Goal: Register for event/course

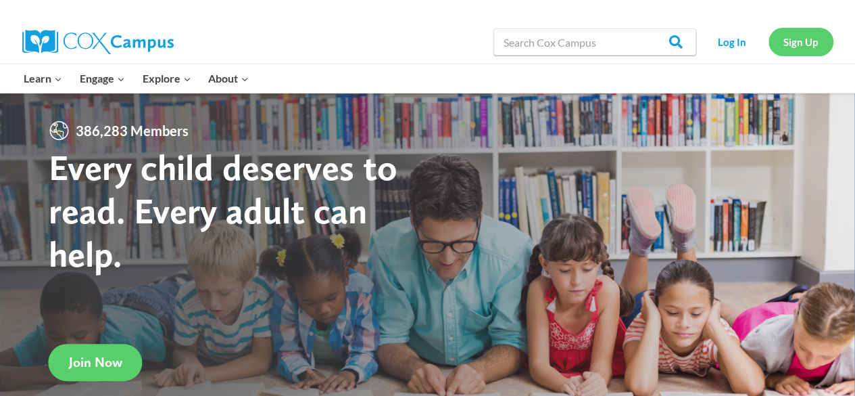
click at [798, 41] on link "Sign Up" at bounding box center [801, 42] width 65 height 28
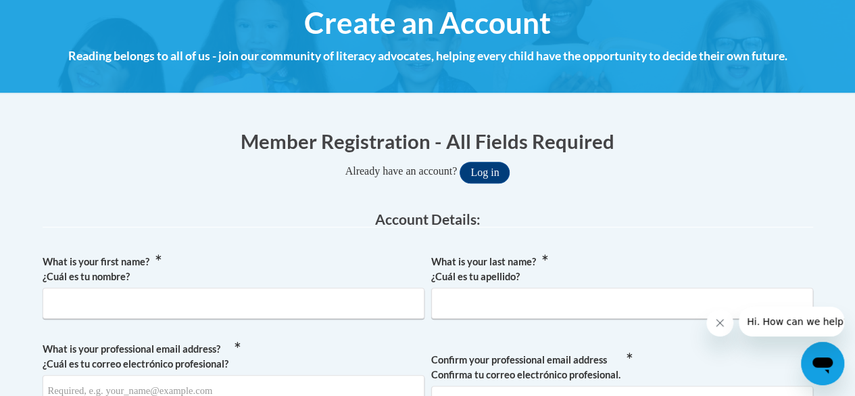
scroll to position [218, 0]
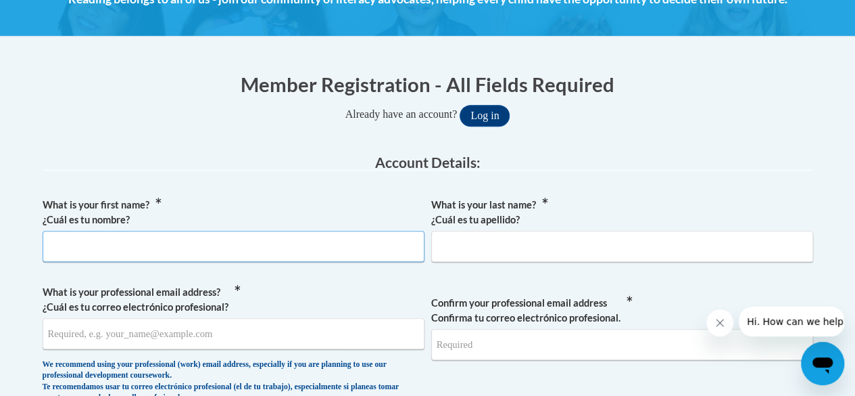
click at [300, 249] on input "What is your first name? ¿Cuál es tu nombre?" at bounding box center [234, 246] width 382 height 31
type input "LIndy"
click at [529, 245] on input "What is your last name? ¿Cuál es tu apellido?" at bounding box center [622, 246] width 382 height 31
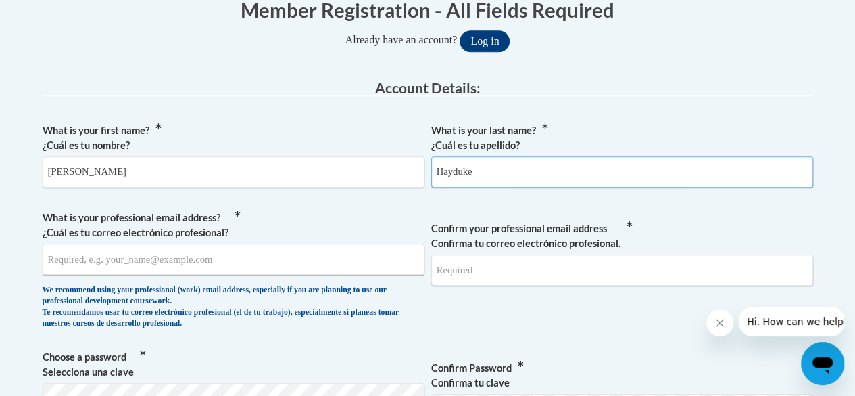
scroll to position [323, 0]
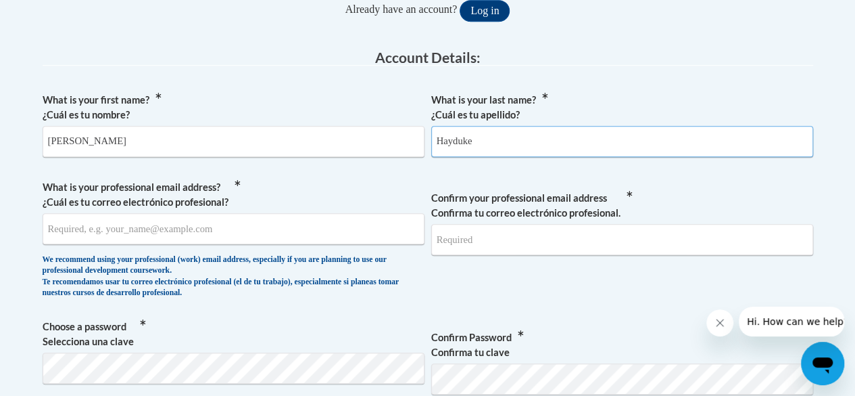
type input "Hayduke"
click at [65, 230] on input "What is your professional email address? ¿Cuál es tu correo electrónico profesi…" at bounding box center [234, 228] width 382 height 31
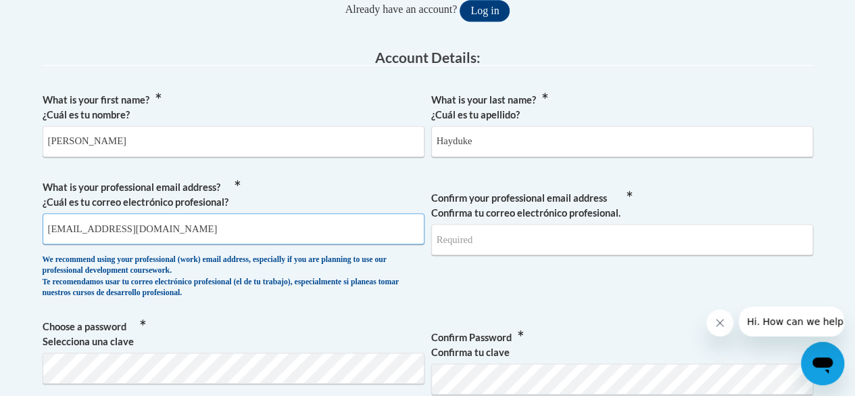
type input "haydukel@fultonschools.org"
click at [546, 235] on input "Confirm your professional email address Confirma tu correo electrónico profesio…" at bounding box center [622, 239] width 382 height 31
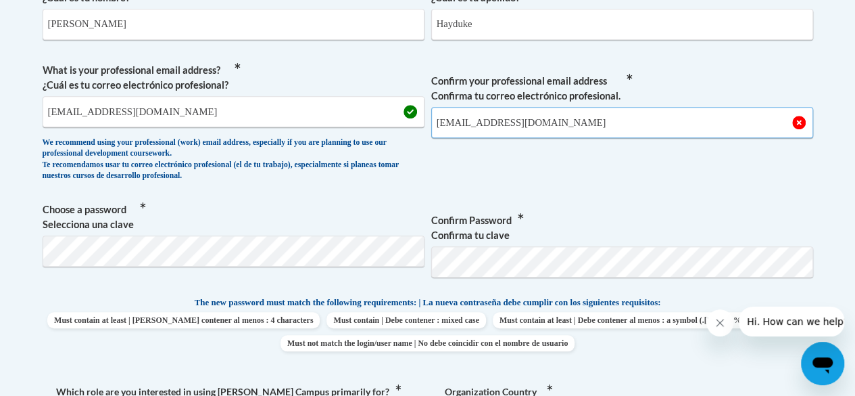
scroll to position [452, 0]
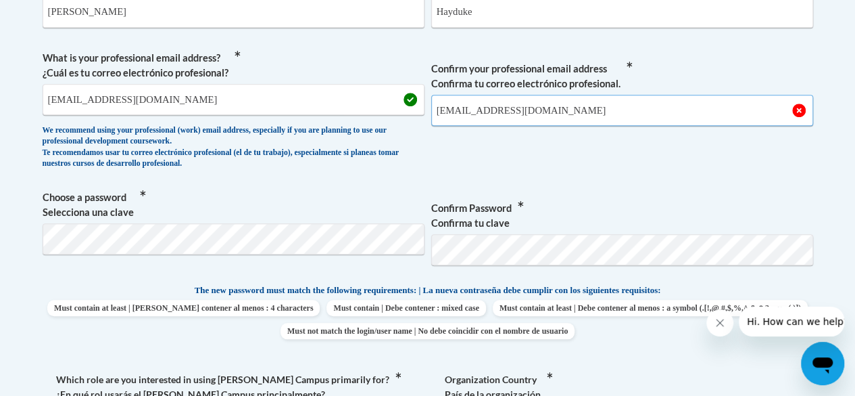
type input "haydukel@fultonschools.org"
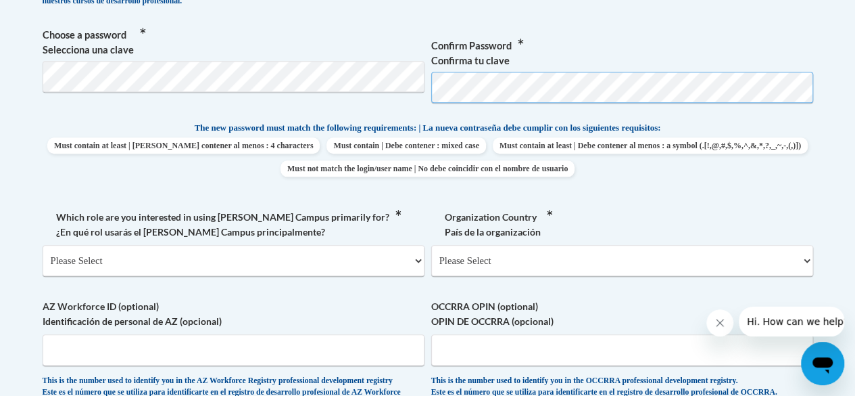
scroll to position [615, 0]
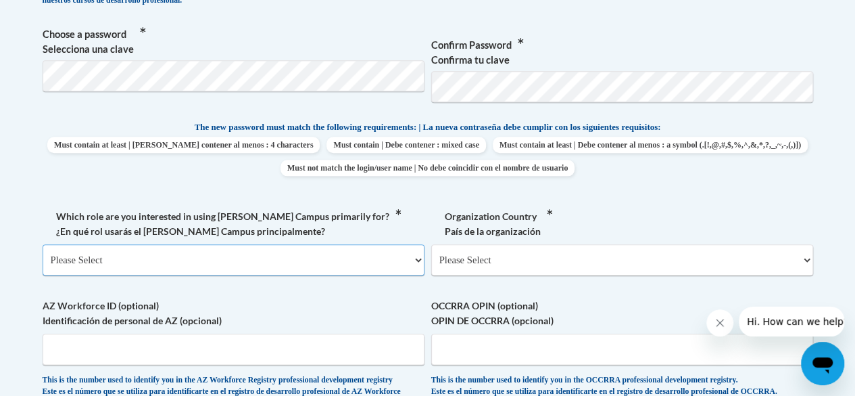
click at [314, 270] on select "Please Select College/University | Colegio/Universidad Community/Nonprofit Part…" at bounding box center [234, 259] width 382 height 31
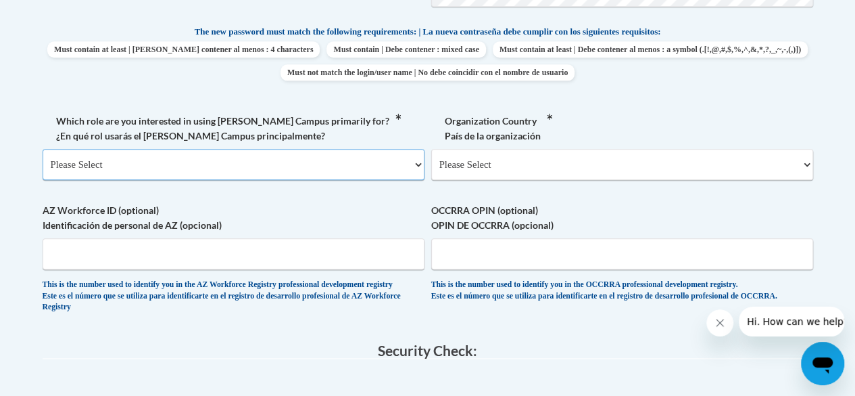
scroll to position [711, 0]
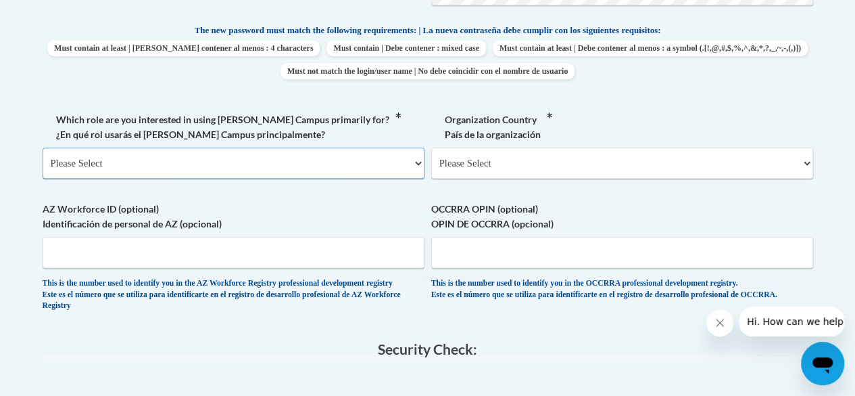
click at [349, 170] on select "Please Select College/University | Colegio/Universidad Community/Nonprofit Part…" at bounding box center [234, 162] width 382 height 31
select select "5a18ea06-2b54-4451-96f2-d152daf9eac5"
click at [43, 147] on select "Please Select College/University | Colegio/Universidad Community/Nonprofit Part…" at bounding box center [234, 162] width 382 height 31
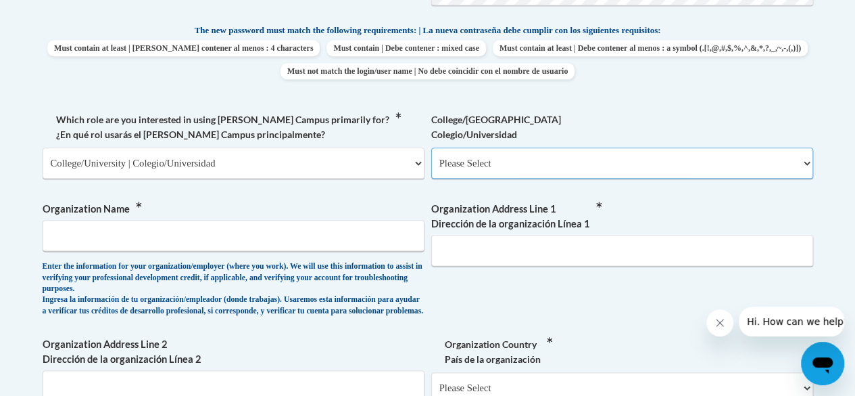
click at [604, 170] on select "Please Select College/University Staff | Empleado universitario College/Univers…" at bounding box center [622, 162] width 382 height 31
select select "99b32b07-cffc-426c-8bf6-0cd77760d84b"
click at [431, 147] on select "Please Select College/University Staff | Empleado universitario College/Univers…" at bounding box center [622, 162] width 382 height 31
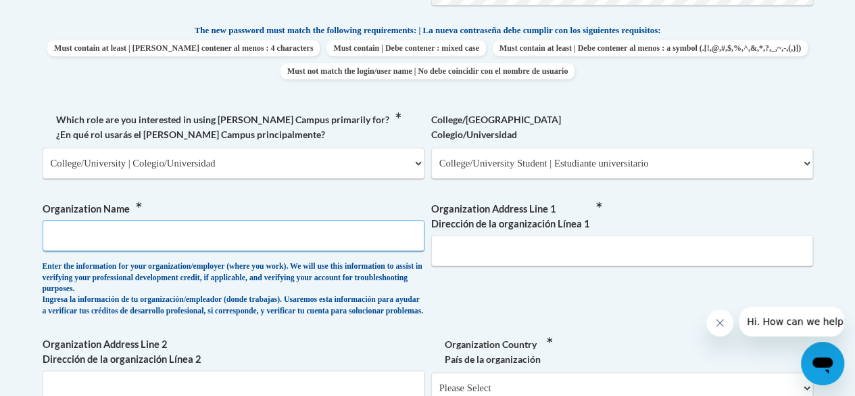
click at [295, 236] on input "Organization Name" at bounding box center [234, 235] width 382 height 31
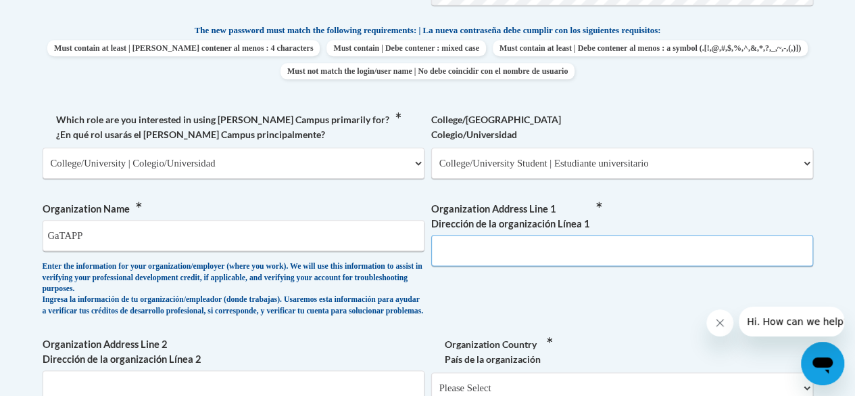
click at [535, 253] on input "Organization Address Line 1 Dirección de la organización Línea 1" at bounding box center [622, 250] width 382 height 31
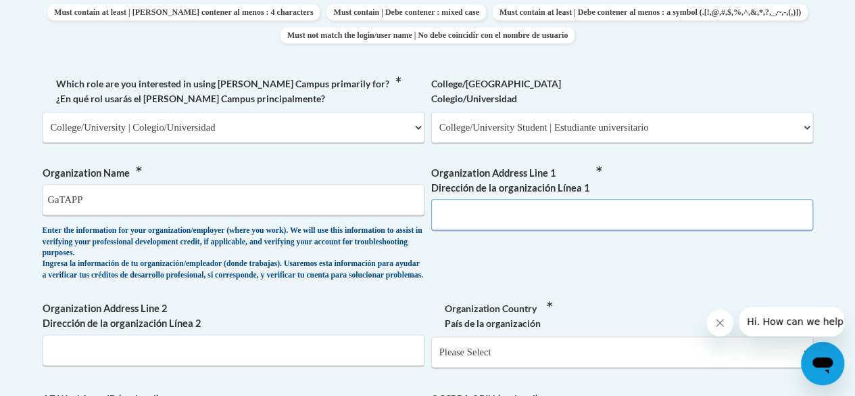
scroll to position [748, 0]
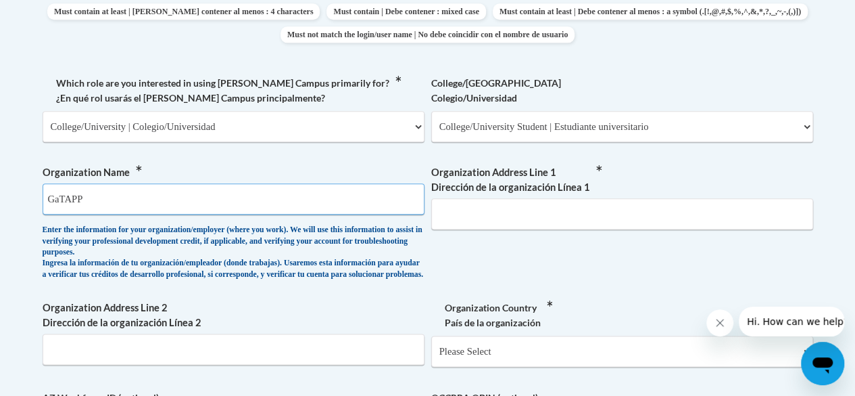
click at [259, 204] on input "GaTAPP" at bounding box center [234, 198] width 382 height 31
type input "GaTAPP Metro RESA"
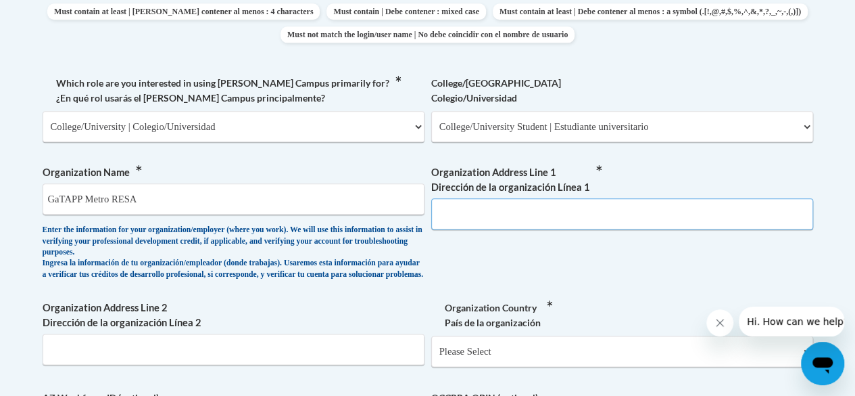
click at [508, 216] on input "Organization Address Line 1 Dirección de la organización Línea 1" at bounding box center [622, 213] width 382 height 31
type input "V"
paste input "1870 Teasley Dr, Smyrna, GA 30080"
drag, startPoint x: 604, startPoint y: 215, endPoint x: 512, endPoint y: 212, distance: 92.0
click at [512, 212] on input "1870 Teasley Dr, Smyrna, GA 30080" at bounding box center [622, 213] width 382 height 31
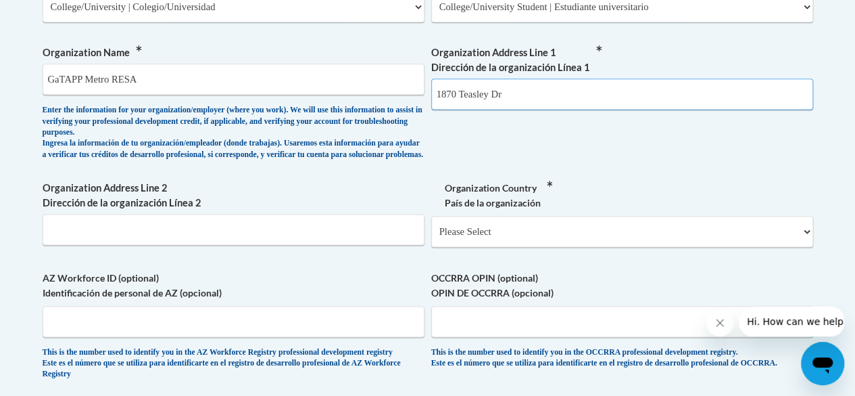
scroll to position [876, 0]
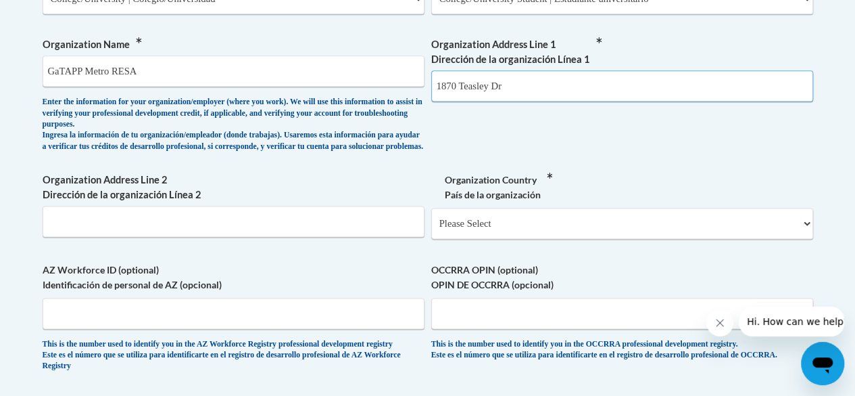
type input "1870 Teasley Dr"
click at [307, 231] on input "Organization Address Line 2 Dirección de la organización Línea 2" at bounding box center [234, 221] width 382 height 31
paste input "Smyrna, GA 30080"
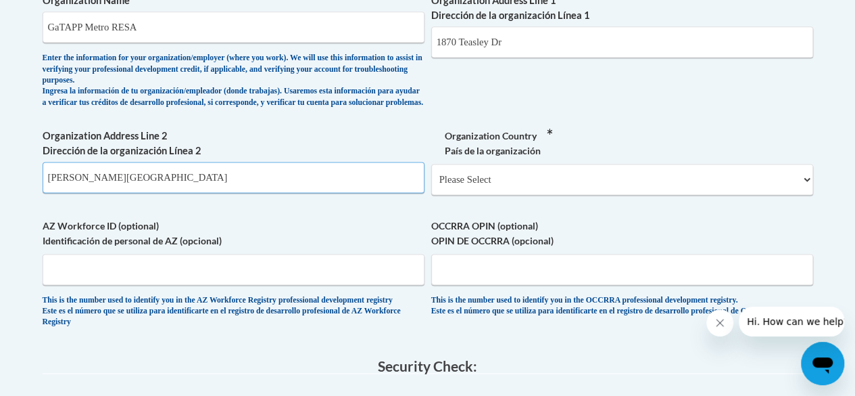
scroll to position [921, 0]
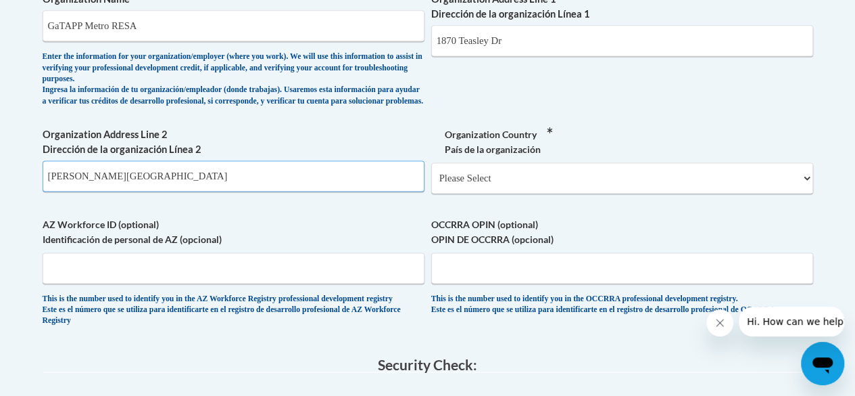
type input "Smyrna, GA 30080"
click at [799, 193] on select "Please Select United States | Estados Unidos Outside of the United States | Fue…" at bounding box center [622, 177] width 382 height 31
select select "ad49bcad-a171-4b2e-b99c-48b446064914"
click at [431, 172] on select "Please Select United States | Estados Unidos Outside of the United States | Fue…" at bounding box center [622, 177] width 382 height 31
select select
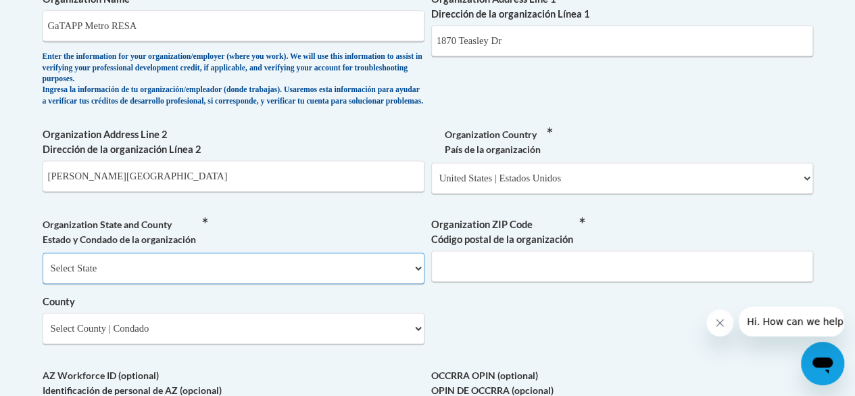
click at [304, 283] on select "Select State Alabama Alaska Arizona Arkansas California Colorado Connecticut De…" at bounding box center [234, 267] width 382 height 31
select select "Georgia"
click at [43, 262] on select "Select State Alabama Alaska Arizona Arkansas California Colorado Connecticut De…" at bounding box center [234, 267] width 382 height 31
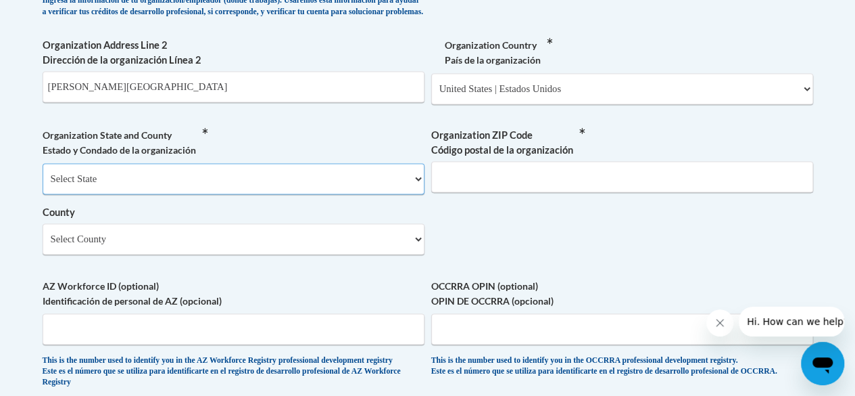
scroll to position [1011, 0]
click at [279, 254] on select "Select County Appling Atkinson Bacon Baker Baldwin Banks Barrow Bartow Ben Hill…" at bounding box center [234, 237] width 382 height 31
select select "Fulton"
click at [43, 233] on select "Select County Appling Atkinson Bacon Baker Baldwin Banks Barrow Bartow Ben Hill…" at bounding box center [234, 237] width 382 height 31
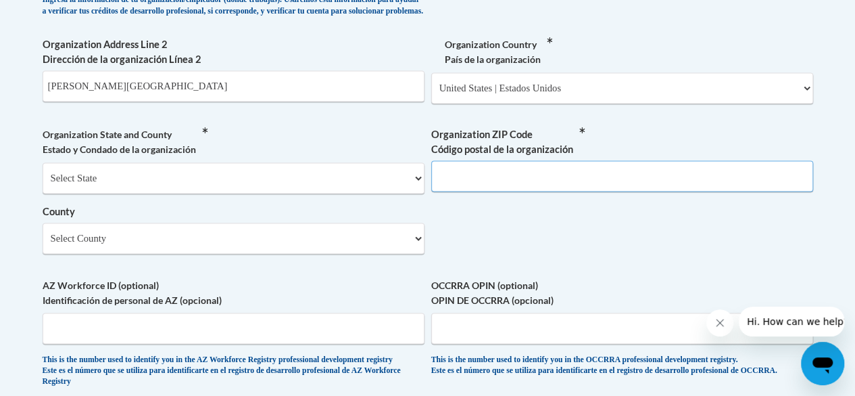
click at [540, 189] on input "Organization ZIP Code Código postal de la organización" at bounding box center [622, 175] width 382 height 31
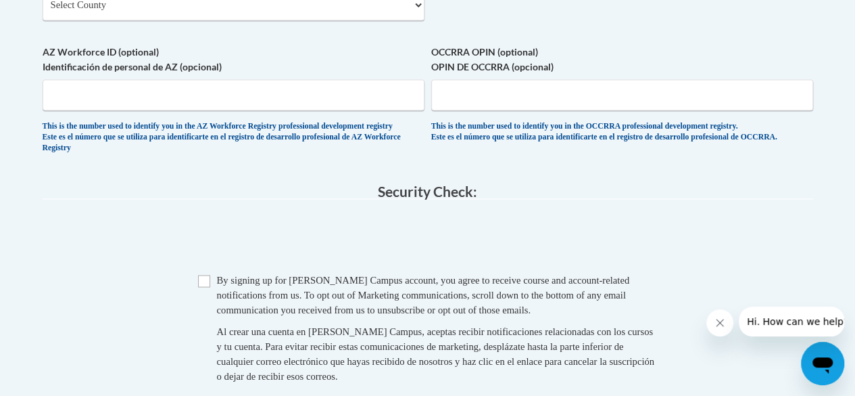
scroll to position [1253, 0]
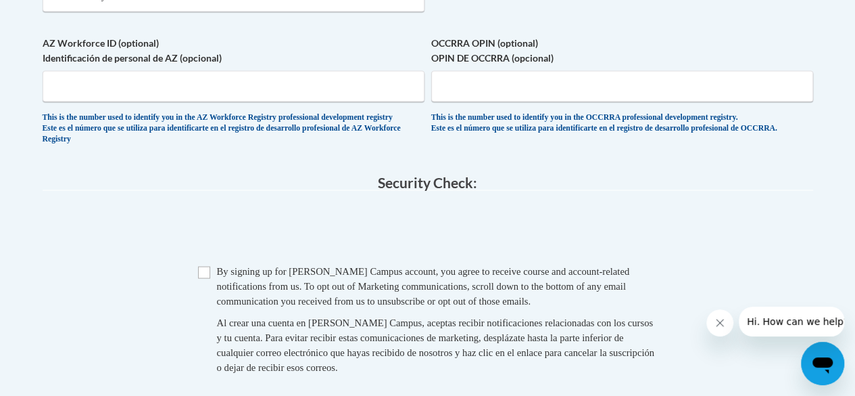
type input "30080"
click at [217, 299] on div "By signing up for a Cox Campus account, you agree to receive course and account…" at bounding box center [437, 285] width 441 height 45
click at [207, 278] on input "Checkbox" at bounding box center [204, 272] width 12 height 12
checkbox input "true"
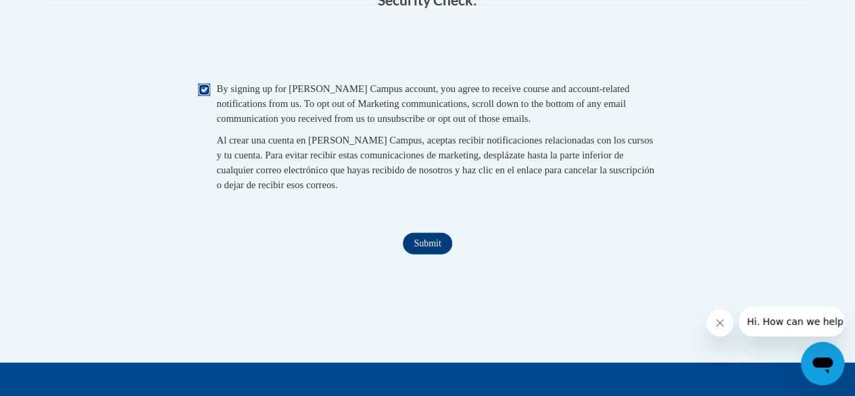
scroll to position [1462, 0]
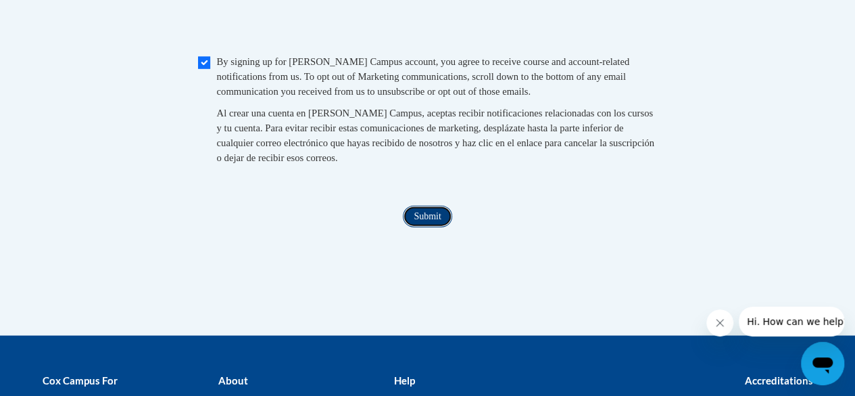
click at [448, 227] on input "Submit" at bounding box center [427, 217] width 49 height 22
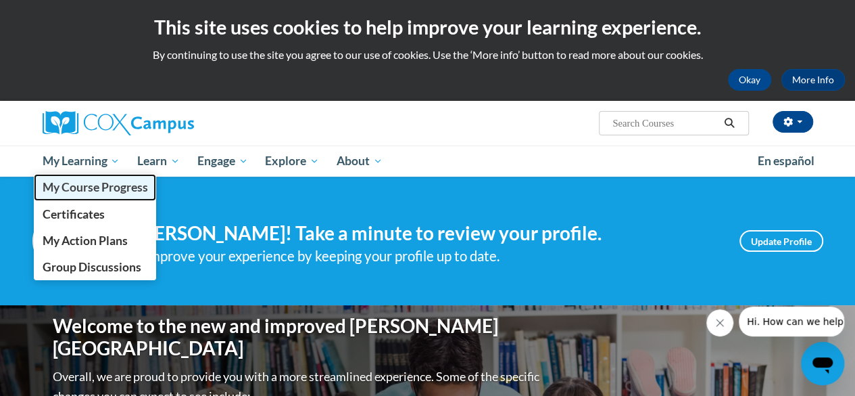
click at [101, 189] on span "My Course Progress" at bounding box center [94, 187] width 105 height 14
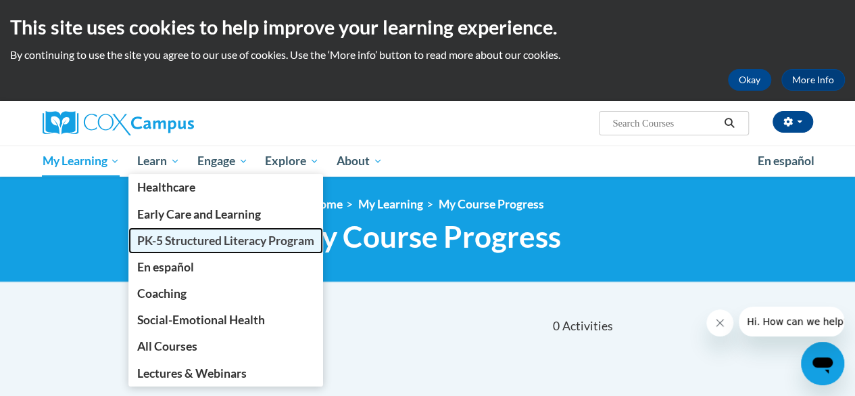
click at [199, 240] on span "PK-5 Structured Literacy Program" at bounding box center [225, 240] width 177 height 14
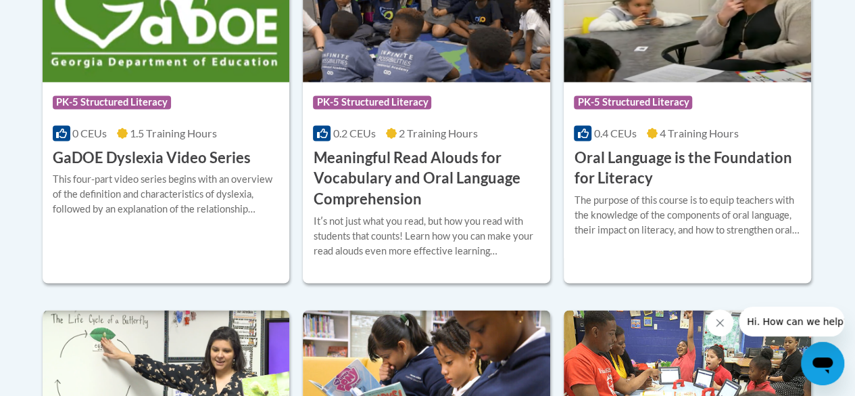
scroll to position [1072, 0]
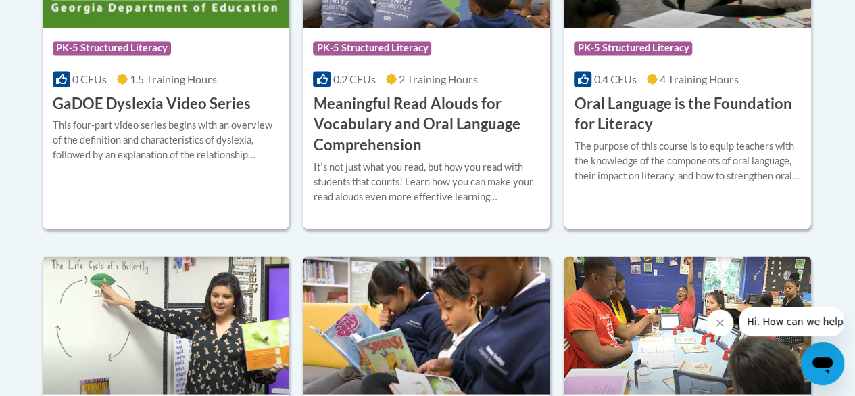
click at [730, 126] on h3 "Oral Language is the Foundation for Literacy" at bounding box center [687, 114] width 227 height 42
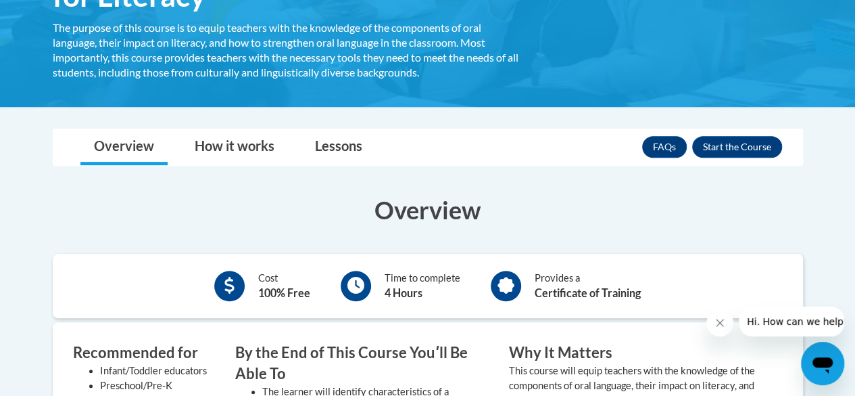
scroll to position [283, 0]
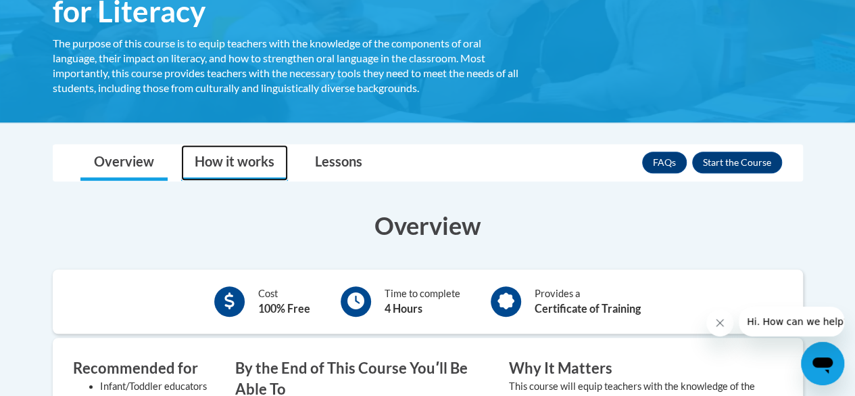
click at [245, 166] on link "How it works" at bounding box center [234, 163] width 107 height 36
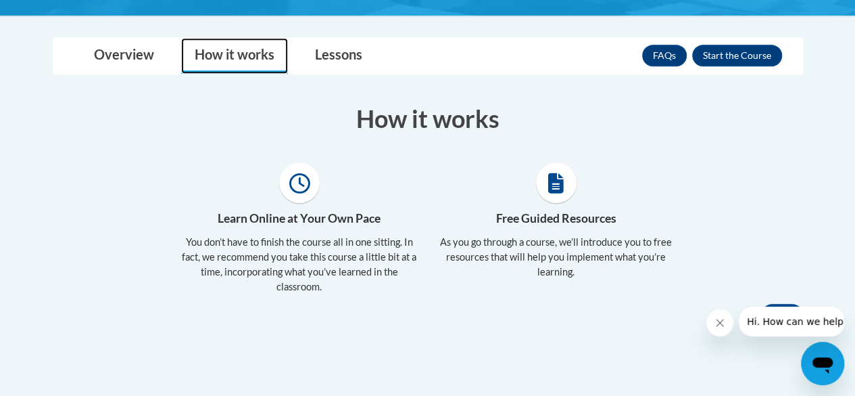
scroll to position [380, 0]
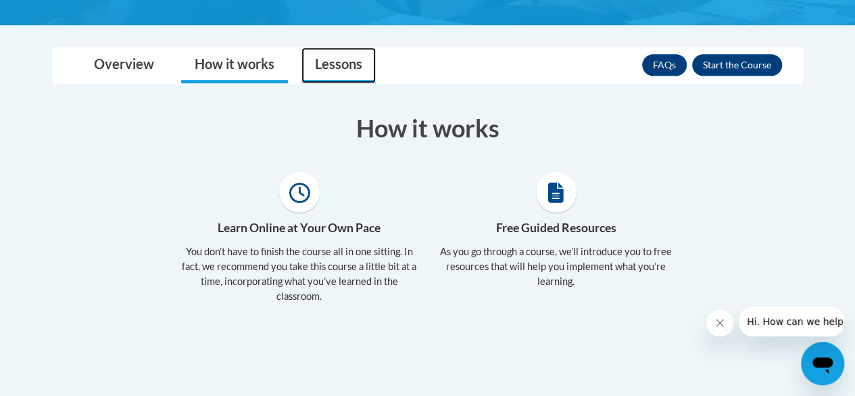
click at [337, 74] on link "Lessons" at bounding box center [339, 65] width 74 height 36
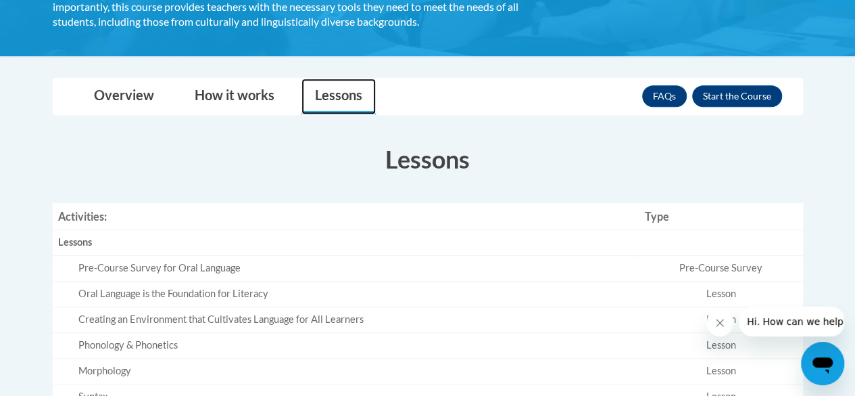
scroll to position [393, 0]
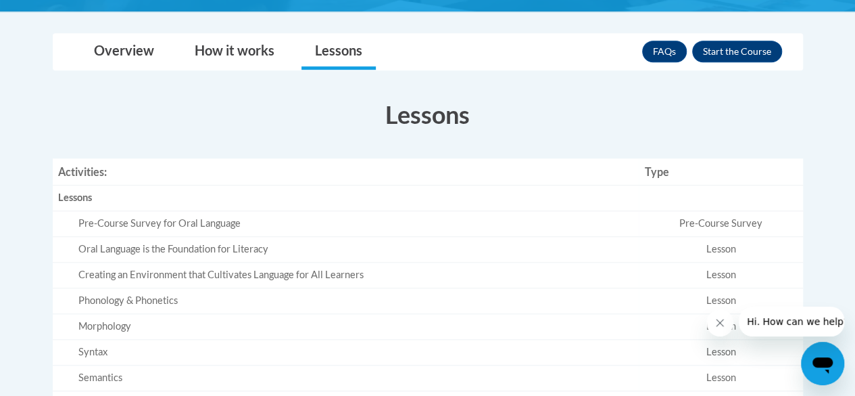
click at [217, 225] on div "Pre-Course Survey for Oral Language" at bounding box center [356, 223] width 556 height 14
click at [752, 56] on button "Enroll" at bounding box center [737, 52] width 90 height 22
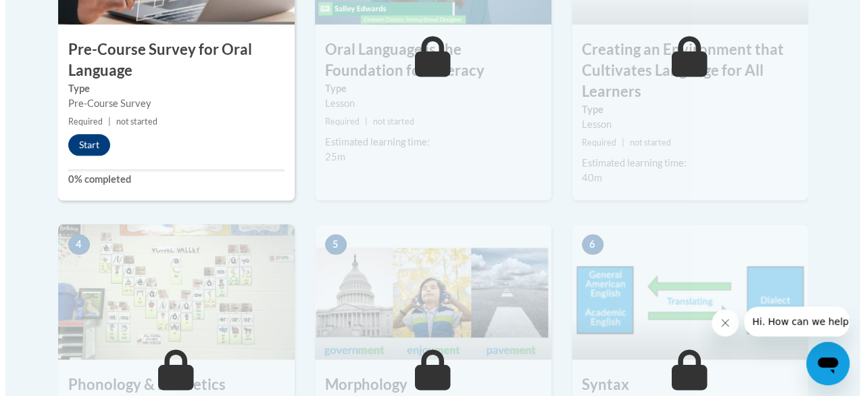
scroll to position [602, 0]
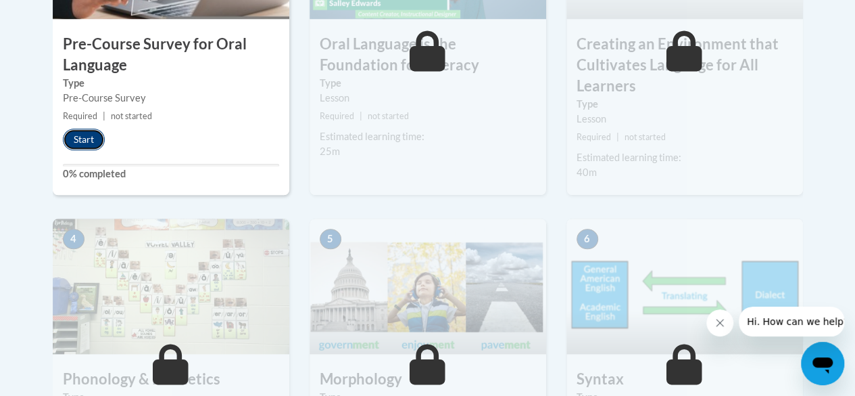
click at [89, 135] on button "Start" at bounding box center [84, 139] width 42 height 22
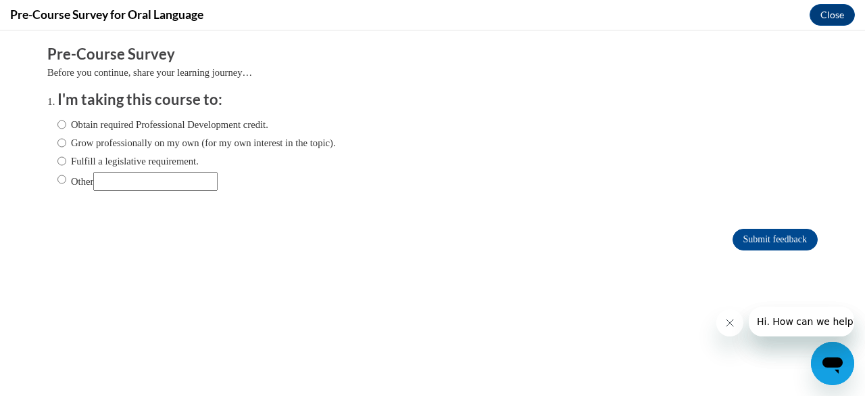
scroll to position [0, 0]
click at [57, 124] on input "Obtain required Professional Development credit." at bounding box center [61, 124] width 9 height 15
radio input "true"
click at [753, 236] on input "Submit feedback" at bounding box center [775, 240] width 85 height 22
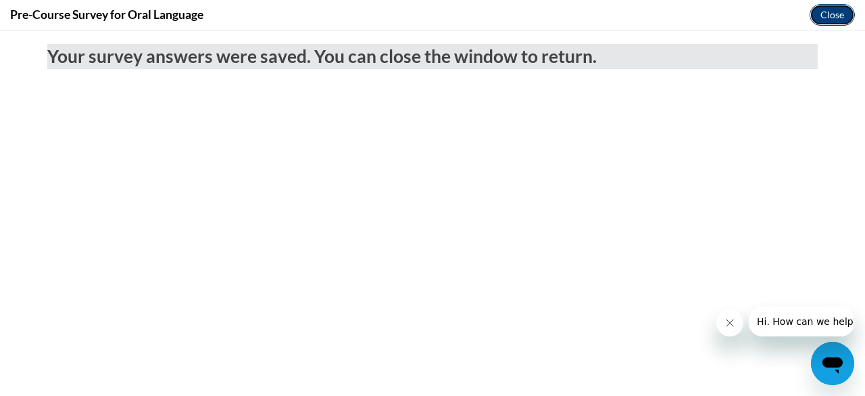
click at [830, 11] on button "Close" at bounding box center [832, 15] width 45 height 22
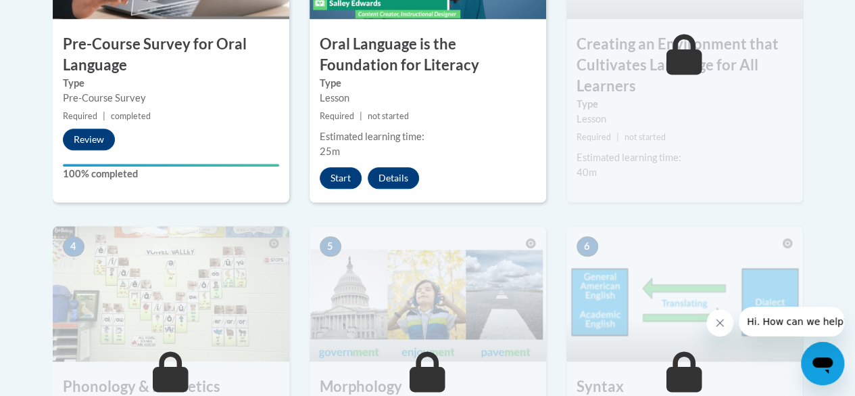
click at [723, 320] on icon "Close message from company" at bounding box center [720, 322] width 11 height 11
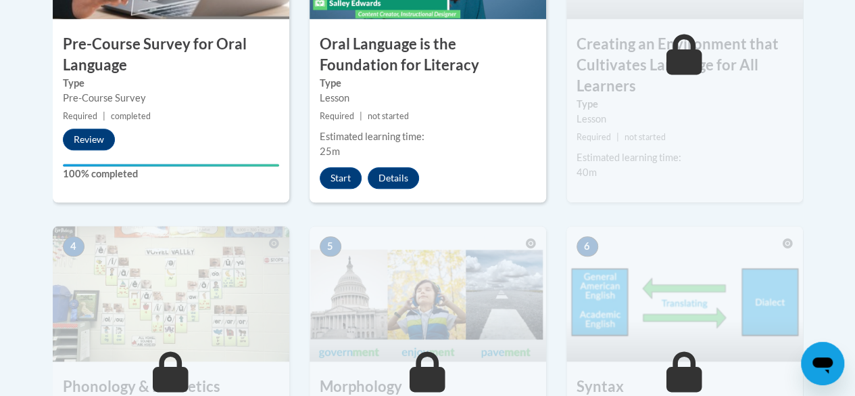
click at [218, 143] on div "1 Pre-Course Survey for Oral Language Type Pre-Course Survey Required | complet…" at bounding box center [171, 43] width 237 height 318
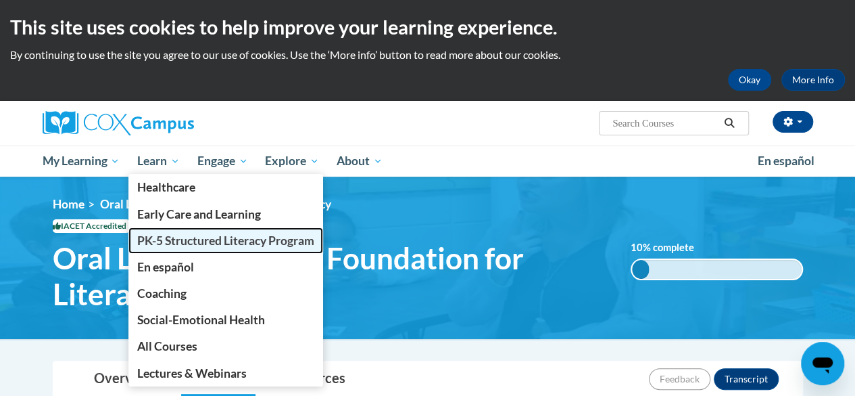
click at [243, 241] on span "PK-5 Structured Literacy Program" at bounding box center [225, 240] width 177 height 14
